Goal: Transaction & Acquisition: Purchase product/service

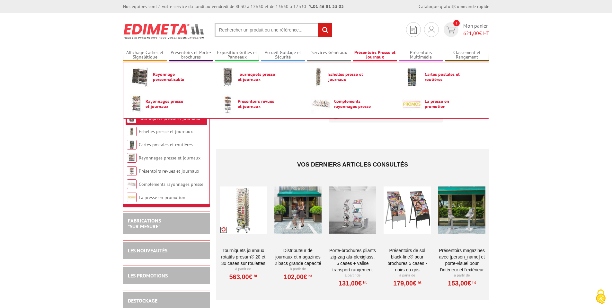
click at [378, 53] on link "Présentoirs Presse et Journaux" at bounding box center [375, 55] width 44 height 11
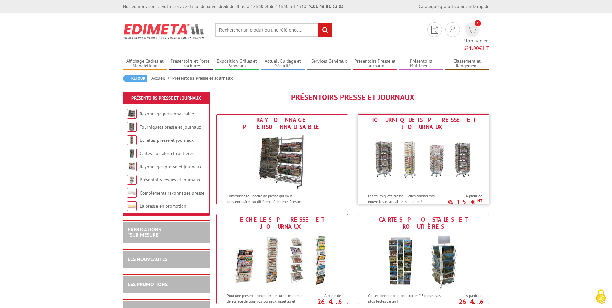
click at [419, 136] on img at bounding box center [423, 161] width 119 height 58
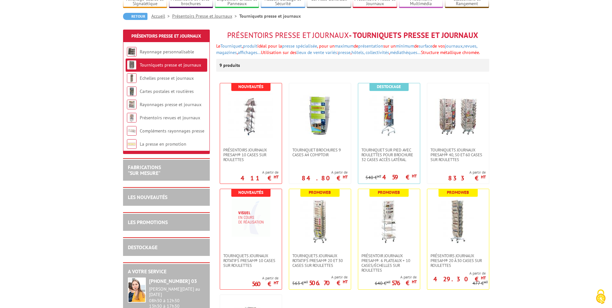
scroll to position [57, 0]
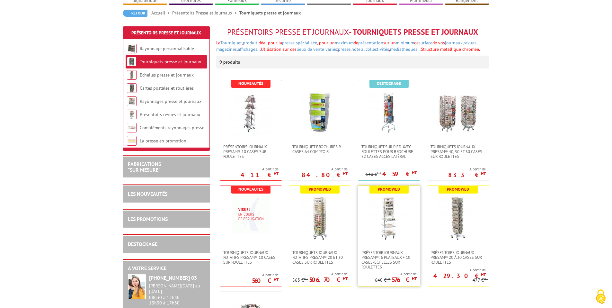
click at [398, 229] on img at bounding box center [389, 217] width 45 height 45
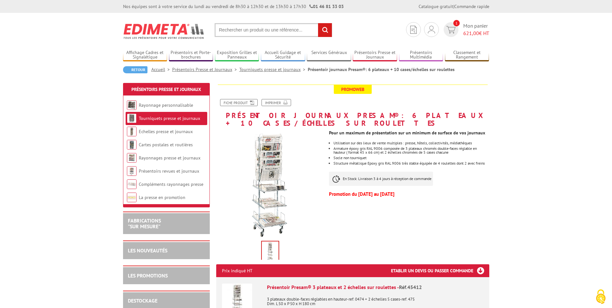
click at [285, 70] on link "Tourniquets presse et journaux" at bounding box center [273, 70] width 68 height 6
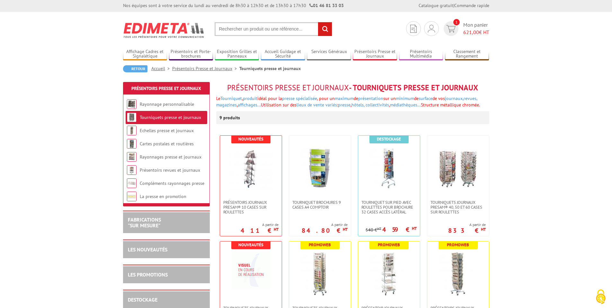
scroll to position [1, 0]
click at [464, 188] on img at bounding box center [458, 167] width 45 height 45
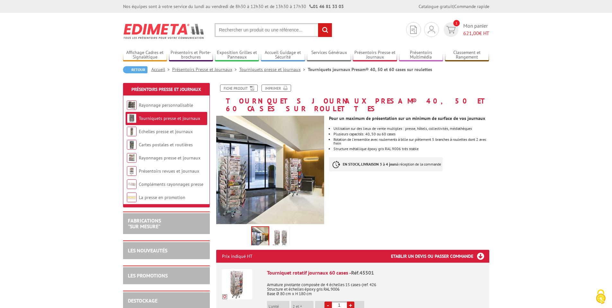
click at [280, 71] on link "Tourniquets presse et journaux" at bounding box center [273, 70] width 68 height 6
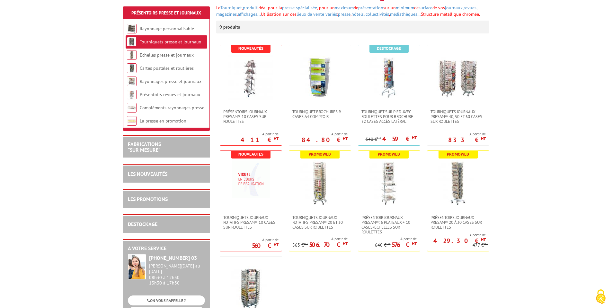
scroll to position [91, 0]
click at [325, 225] on span "Tourniquets journaux rotatifs Presam® 20 et 30 cases sur roulettes" at bounding box center [320, 222] width 55 height 14
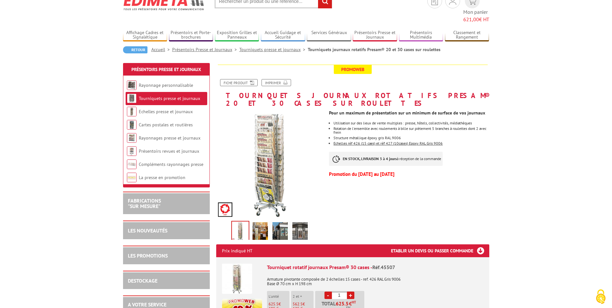
scroll to position [30, 0]
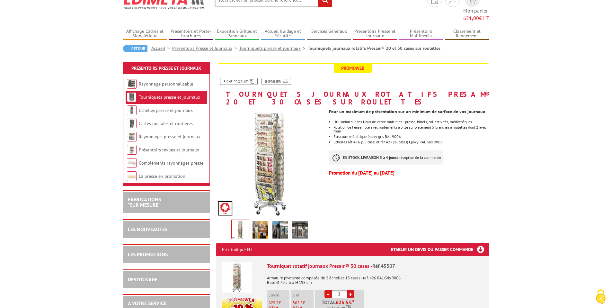
click at [267, 221] on img at bounding box center [260, 231] width 15 height 20
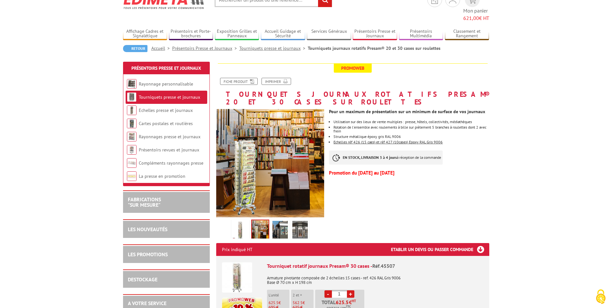
click at [282, 221] on img at bounding box center [280, 231] width 15 height 20
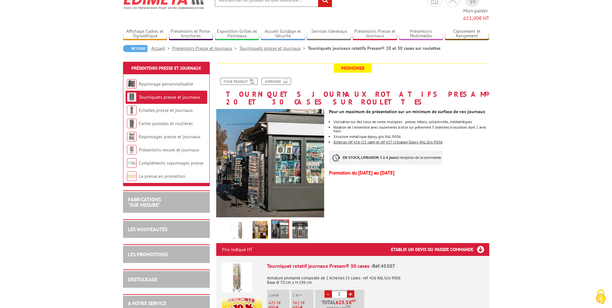
click at [293, 221] on img at bounding box center [300, 231] width 15 height 20
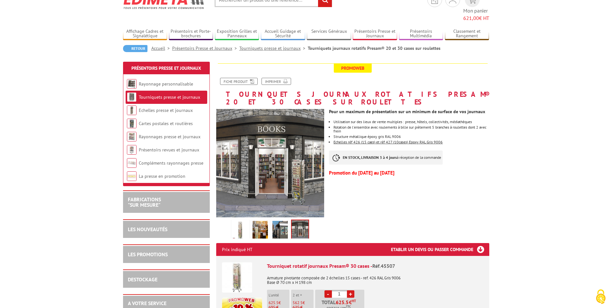
click at [273, 221] on img at bounding box center [280, 231] width 15 height 20
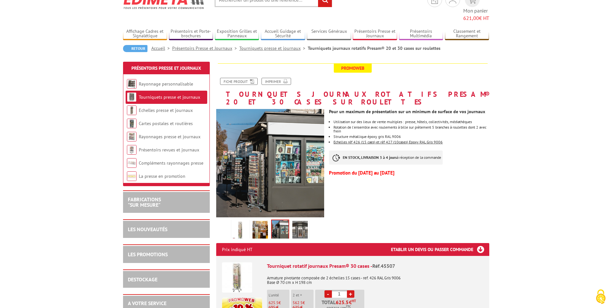
click at [246, 221] on img at bounding box center [240, 231] width 15 height 20
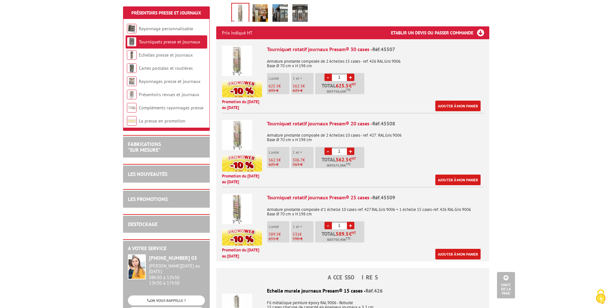
scroll to position [28, 0]
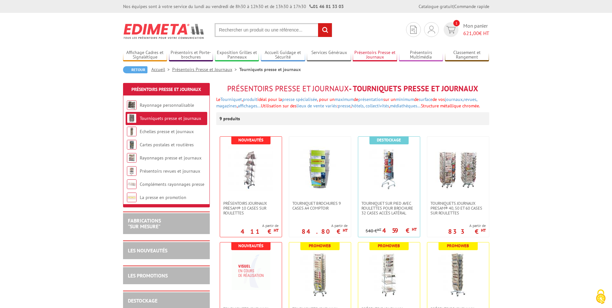
click at [377, 55] on link "Présentoirs Presse et Journaux" at bounding box center [375, 55] width 44 height 11
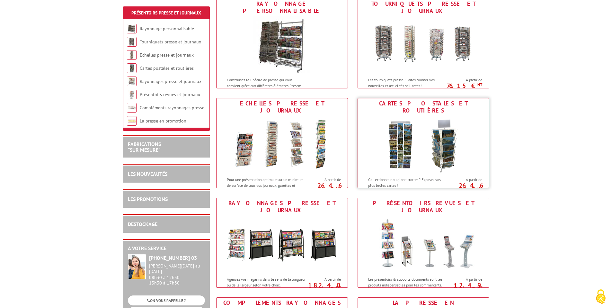
scroll to position [75, 0]
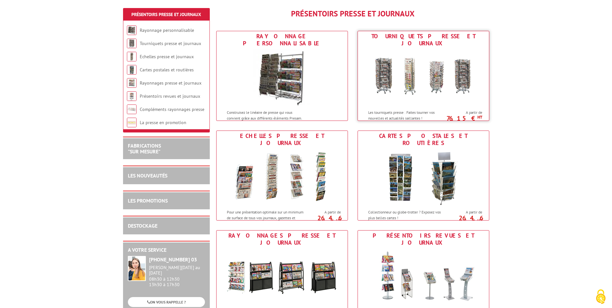
click at [429, 64] on img at bounding box center [423, 78] width 119 height 58
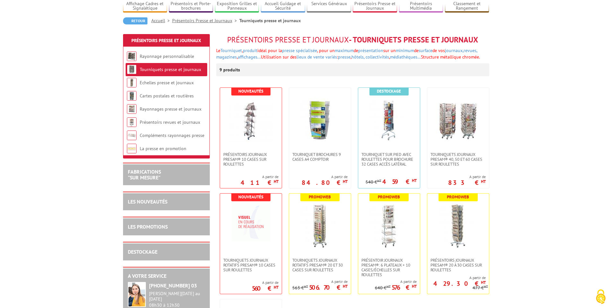
scroll to position [90, 0]
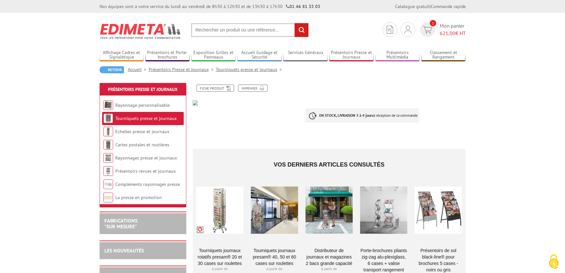
click at [135, 117] on link "Tourniquets presse et journaux" at bounding box center [145, 118] width 61 height 6
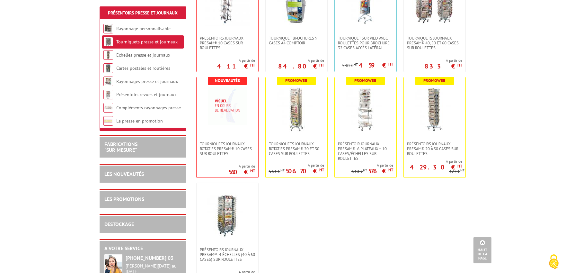
scroll to position [168, 0]
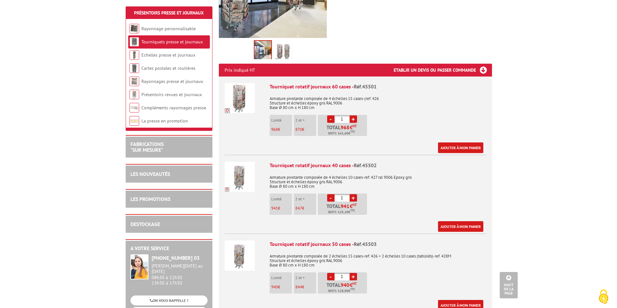
scroll to position [187, 0]
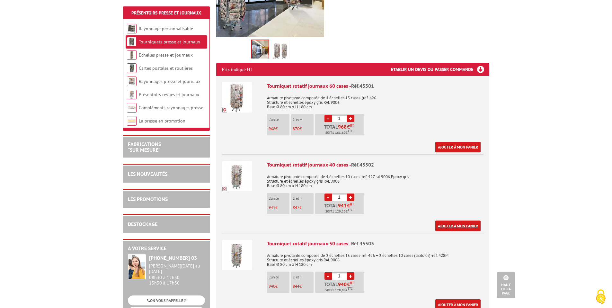
click at [458, 221] on link "Ajouter à mon panier" at bounding box center [458, 226] width 45 height 11
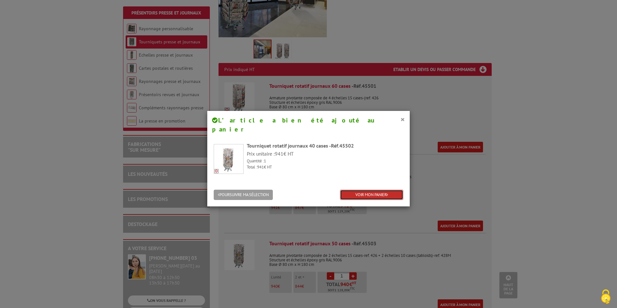
click at [374, 190] on link "VOIR MON PANIER" at bounding box center [371, 195] width 63 height 11
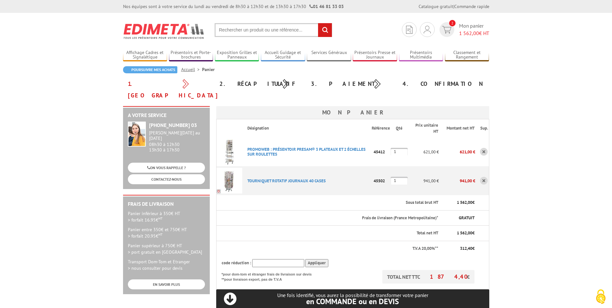
click at [487, 148] on link at bounding box center [484, 152] width 8 height 8
